Goal: Task Accomplishment & Management: Manage account settings

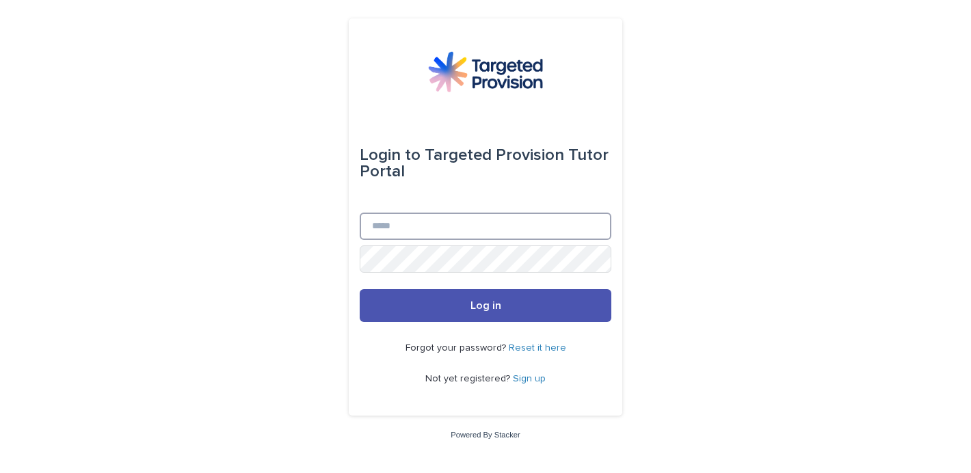
click at [453, 224] on input "Email" at bounding box center [486, 226] width 252 height 27
type input "**********"
click at [360, 289] on button "Log in" at bounding box center [486, 305] width 252 height 33
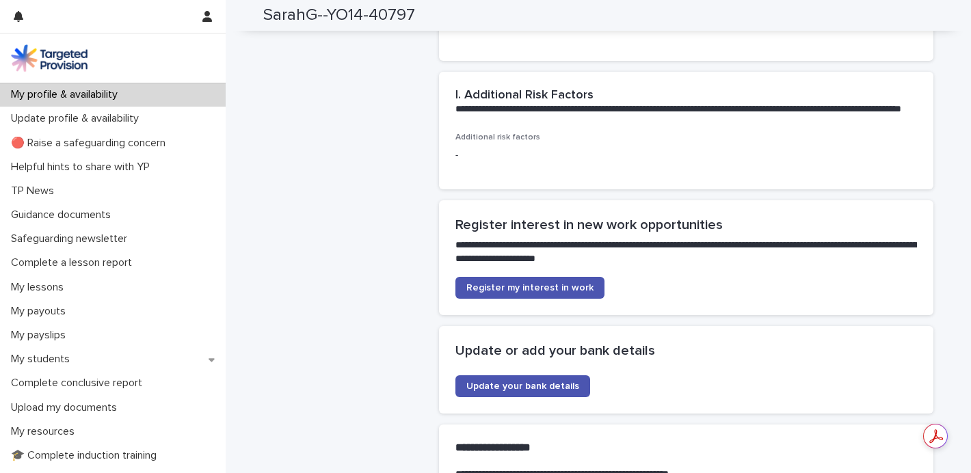
scroll to position [2964, 0]
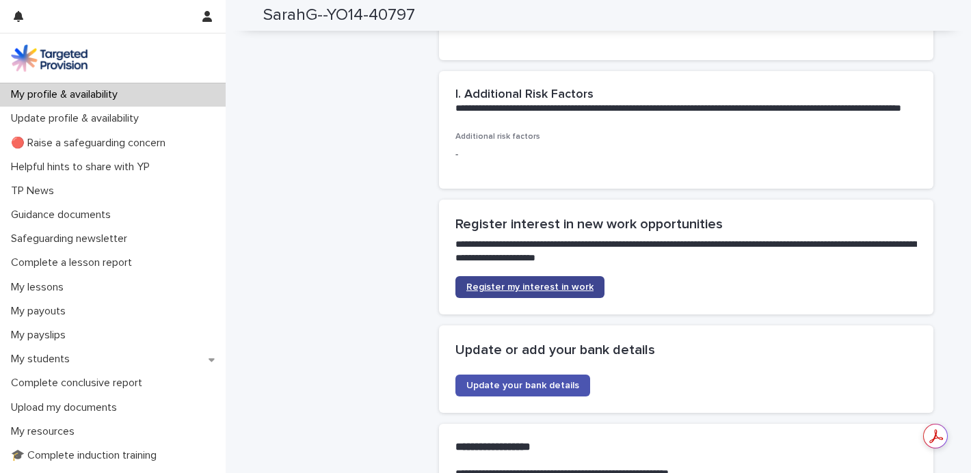
click at [522, 292] on span "Register my interest in work" at bounding box center [529, 287] width 127 height 10
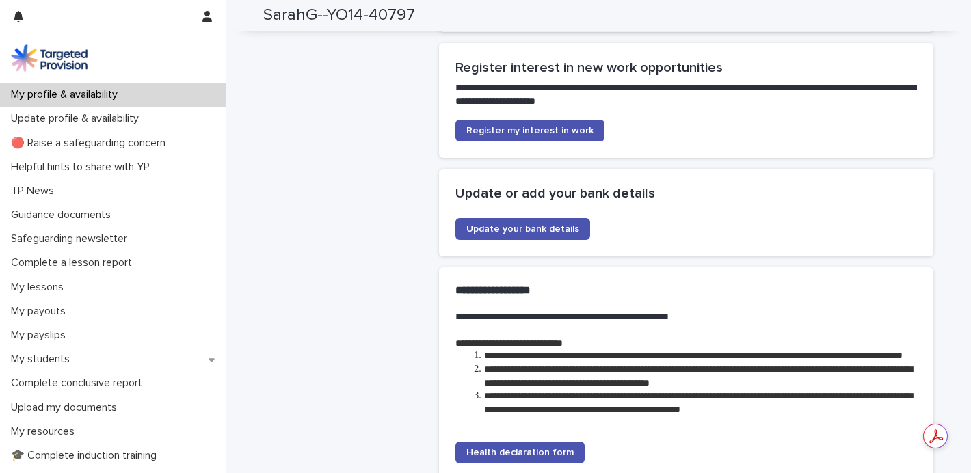
scroll to position [3126, 0]
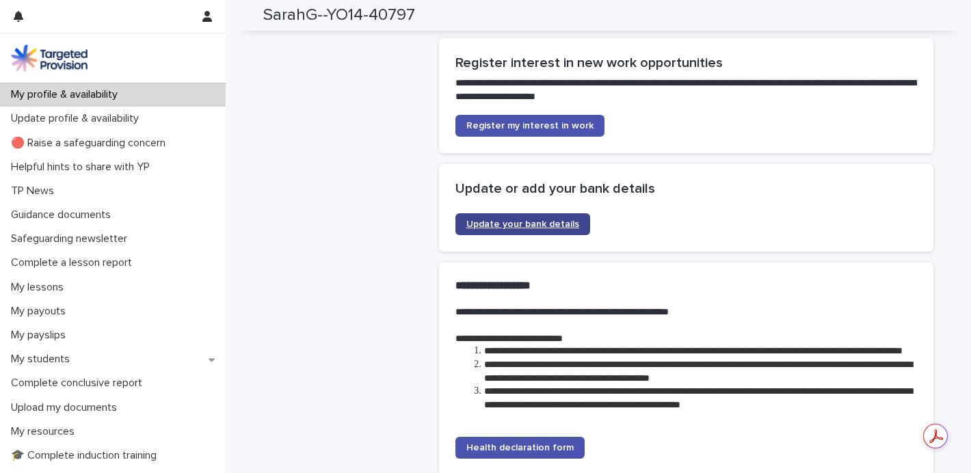
click at [524, 229] on span "Update your bank details" at bounding box center [522, 224] width 113 height 10
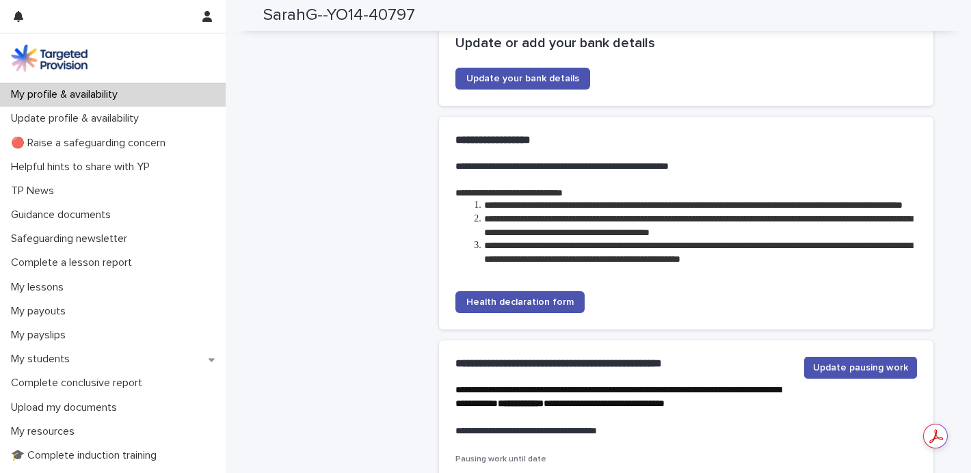
scroll to position [3273, 0]
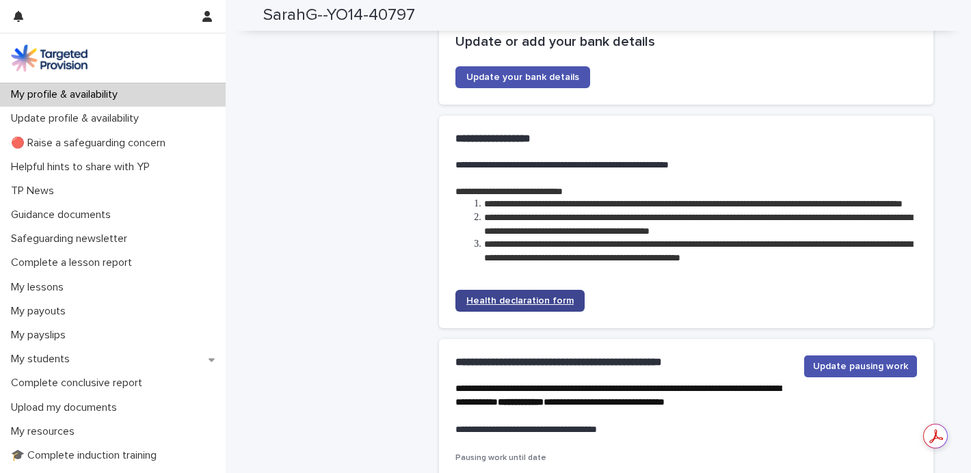
click at [507, 306] on span "Health declaration form" at bounding box center [519, 301] width 107 height 10
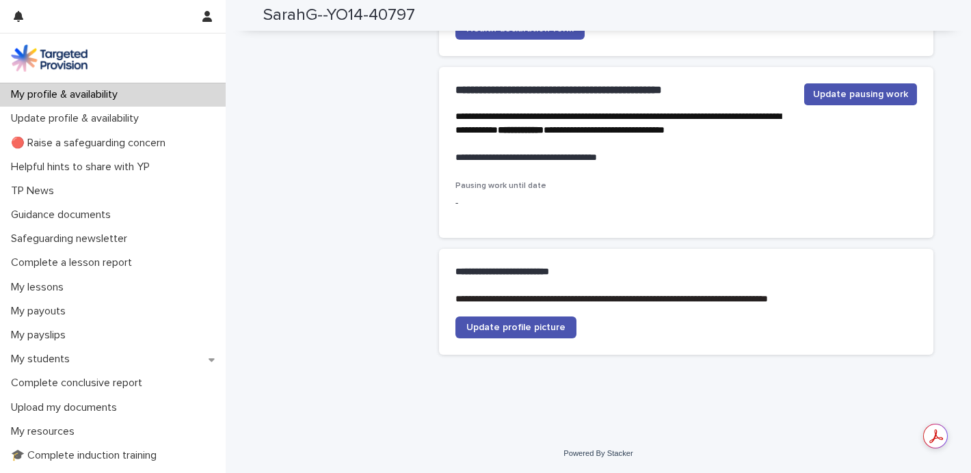
scroll to position [3572, 0]
click at [515, 331] on span "Update profile picture" at bounding box center [515, 328] width 99 height 10
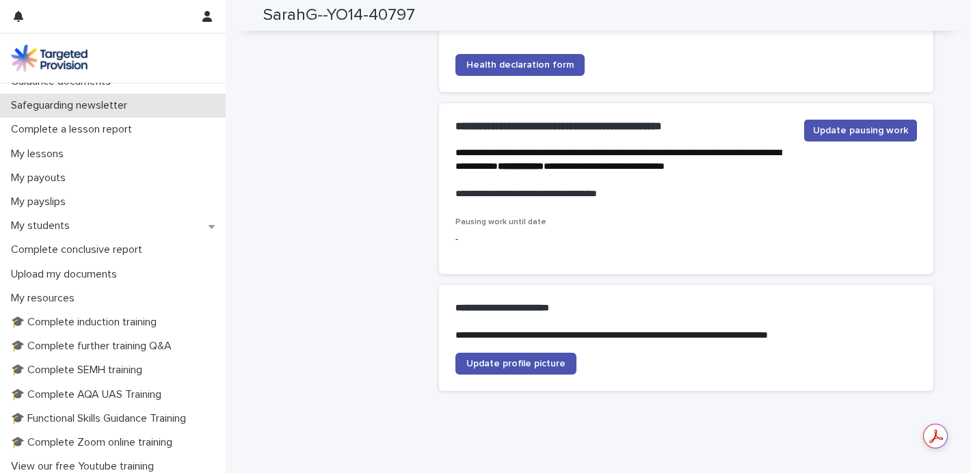
scroll to position [150, 0]
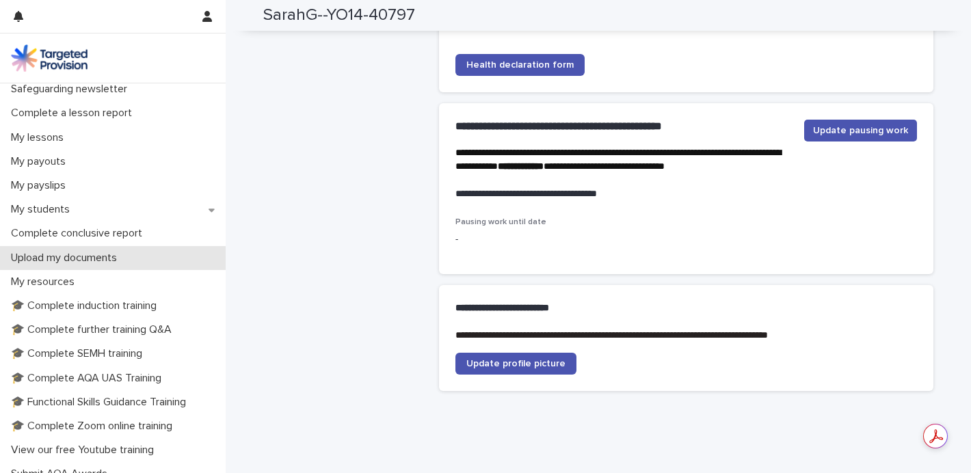
click at [107, 261] on p "Upload my documents" at bounding box center [66, 258] width 122 height 13
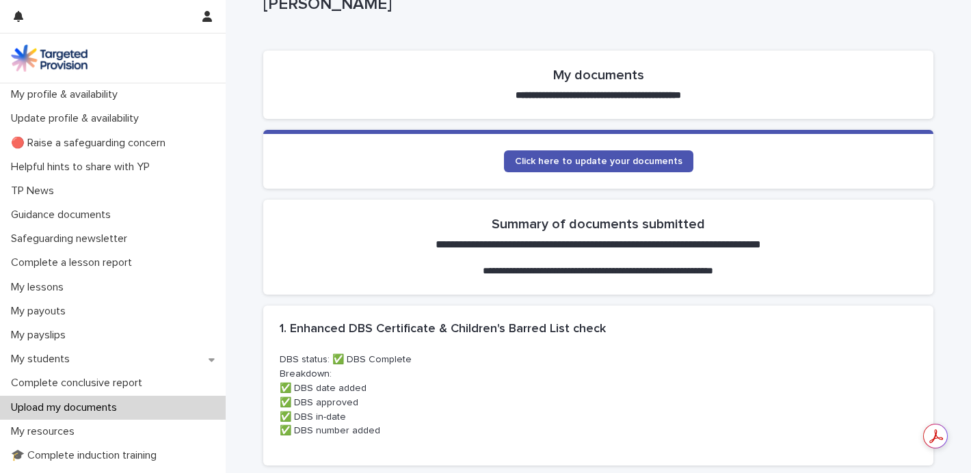
scroll to position [49, 0]
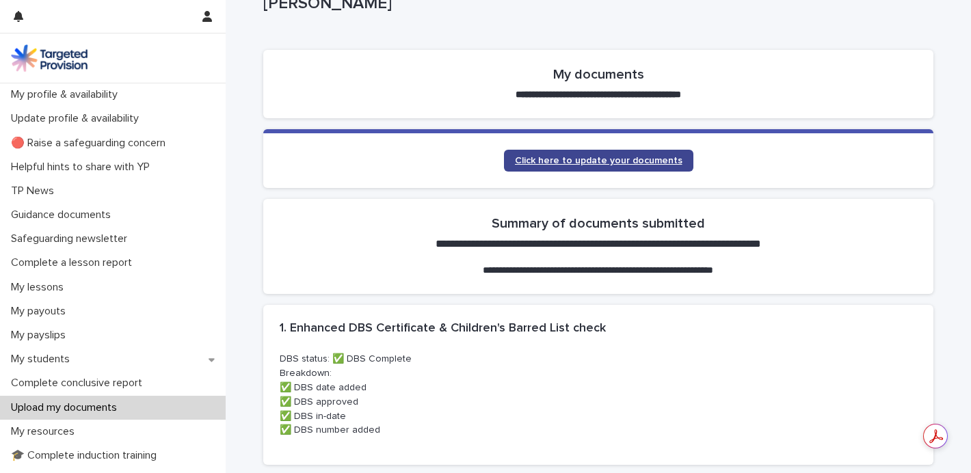
click at [618, 165] on link "Click here to update your documents" at bounding box center [598, 161] width 189 height 22
